Goal: Information Seeking & Learning: Get advice/opinions

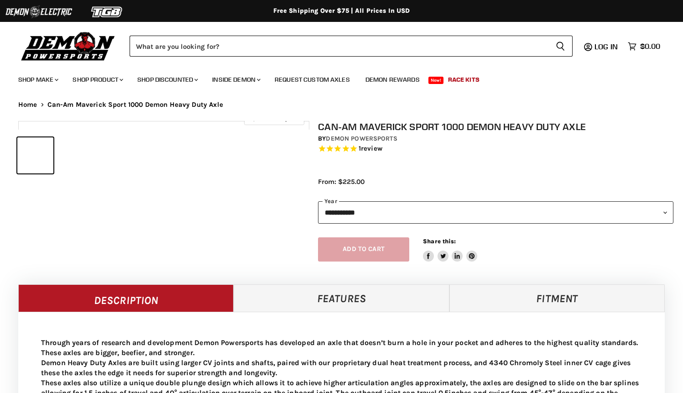
select select "******"
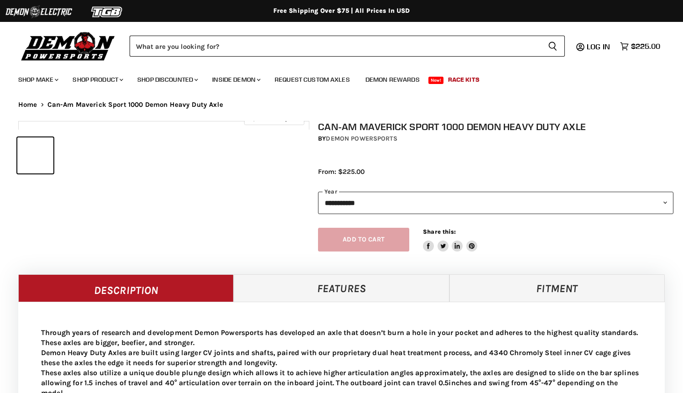
select select "******"
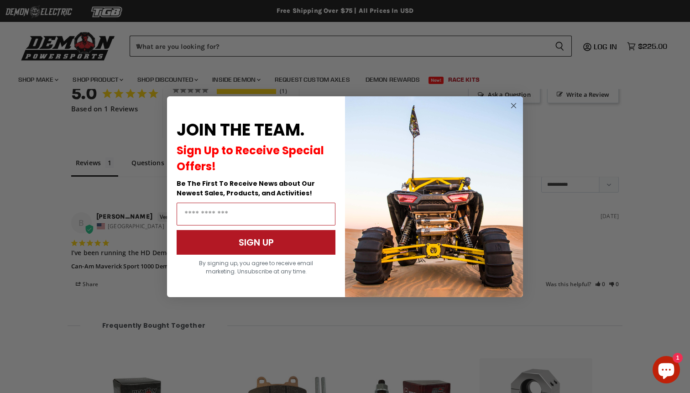
scroll to position [786, 0]
